Goal: Task Accomplishment & Management: Manage account settings

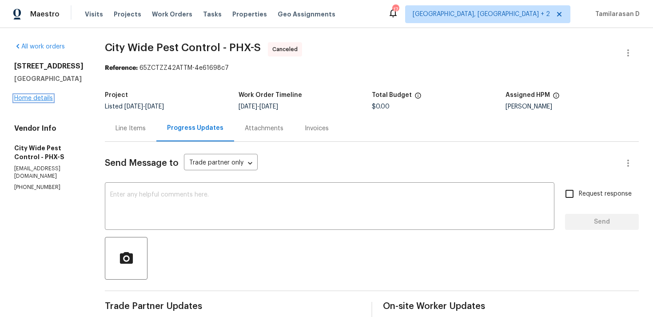
click at [41, 101] on link "Home details" at bounding box center [33, 98] width 39 height 6
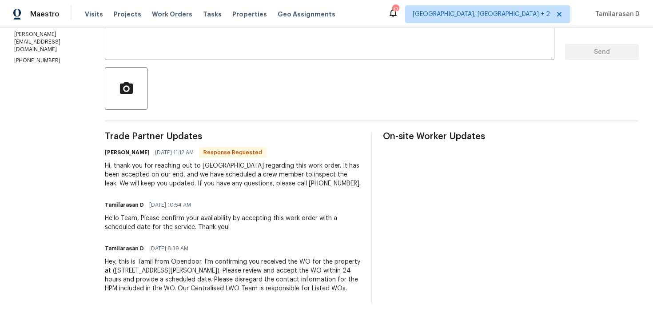
scroll to position [170, 0]
click at [182, 159] on div "[PERSON_NAME] [DATE] 11:12 AM Response Requested Hi, thank you for reaching out…" at bounding box center [233, 166] width 256 height 42
click at [182, 159] on div "Nadiezhka Rusby 08/13/2025 11:12 AM Response Requested Hi, thank you for reachi…" at bounding box center [233, 166] width 256 height 42
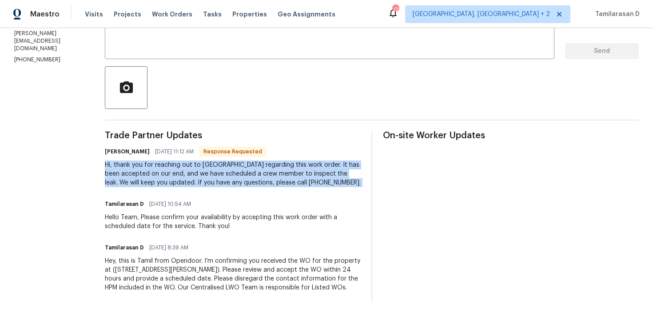
click at [182, 172] on div "Hi, thank you for reaching out to us regarding this work order. It has been acc…" at bounding box center [233, 173] width 256 height 27
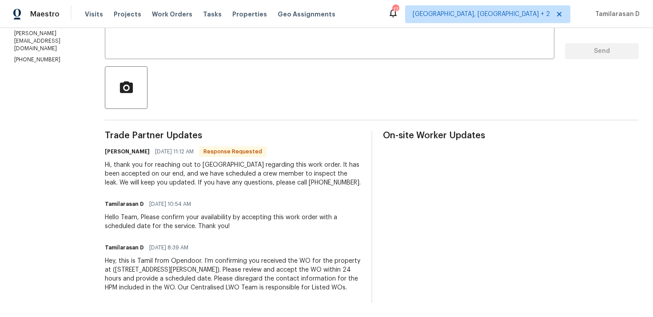
click at [182, 172] on div "Hi, thank you for reaching out to us regarding this work order. It has been acc…" at bounding box center [233, 173] width 256 height 27
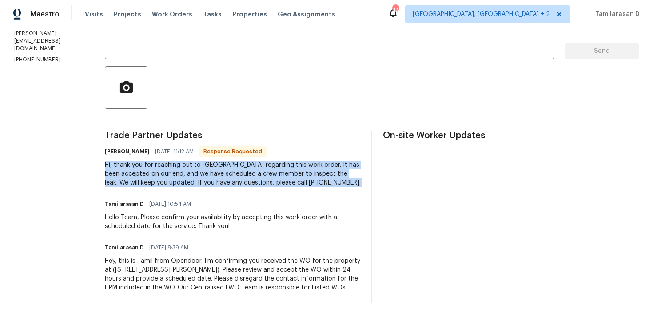
scroll to position [164, 0]
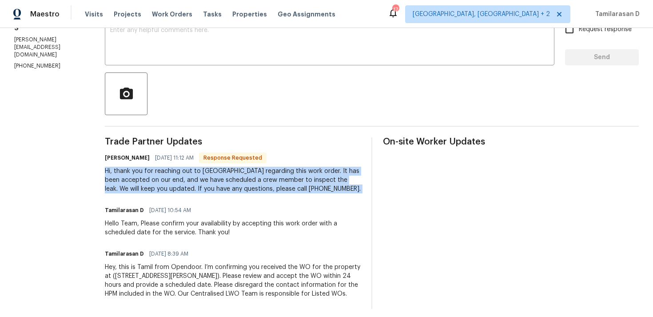
click at [186, 188] on div "Hi, thank you for reaching out to us regarding this work order. It has been acc…" at bounding box center [233, 179] width 256 height 27
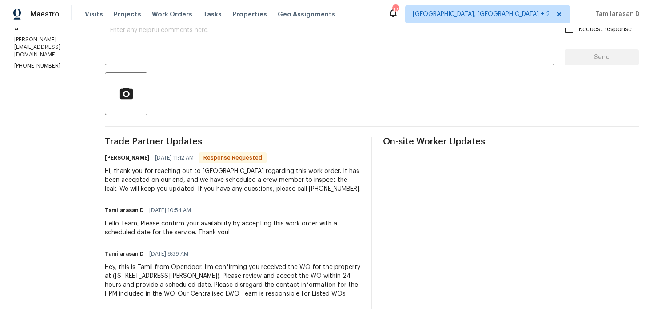
click at [186, 188] on div "Hi, thank you for reaching out to us regarding this work order. It has been acc…" at bounding box center [233, 179] width 256 height 27
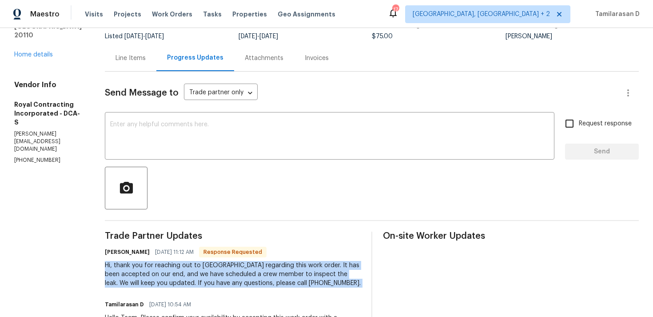
scroll to position [0, 0]
